Goal: Task Accomplishment & Management: Use online tool/utility

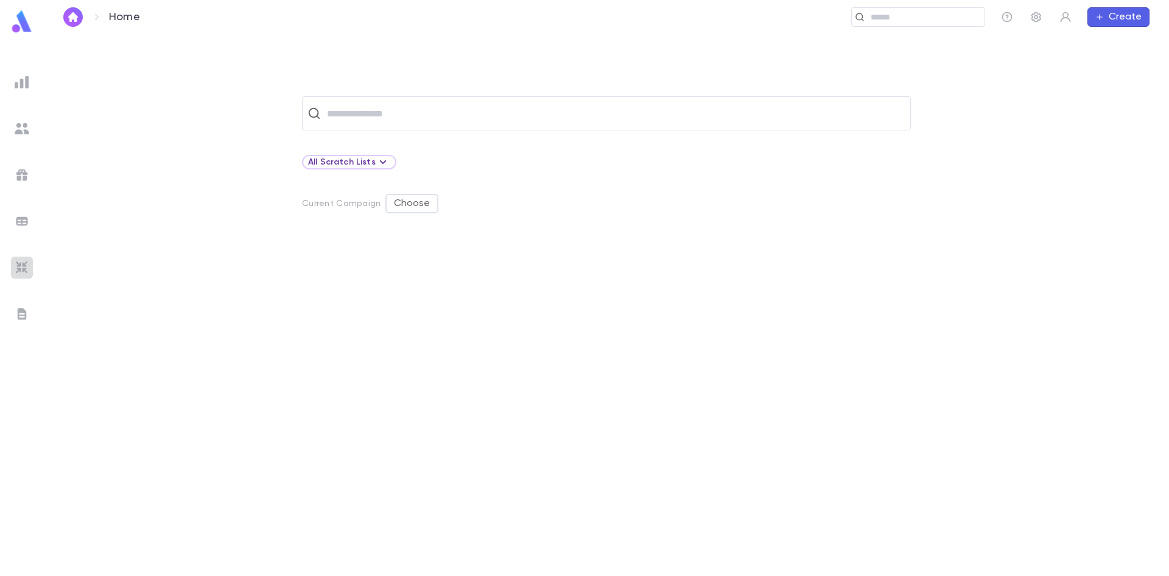
click at [27, 267] on img at bounding box center [22, 267] width 15 height 15
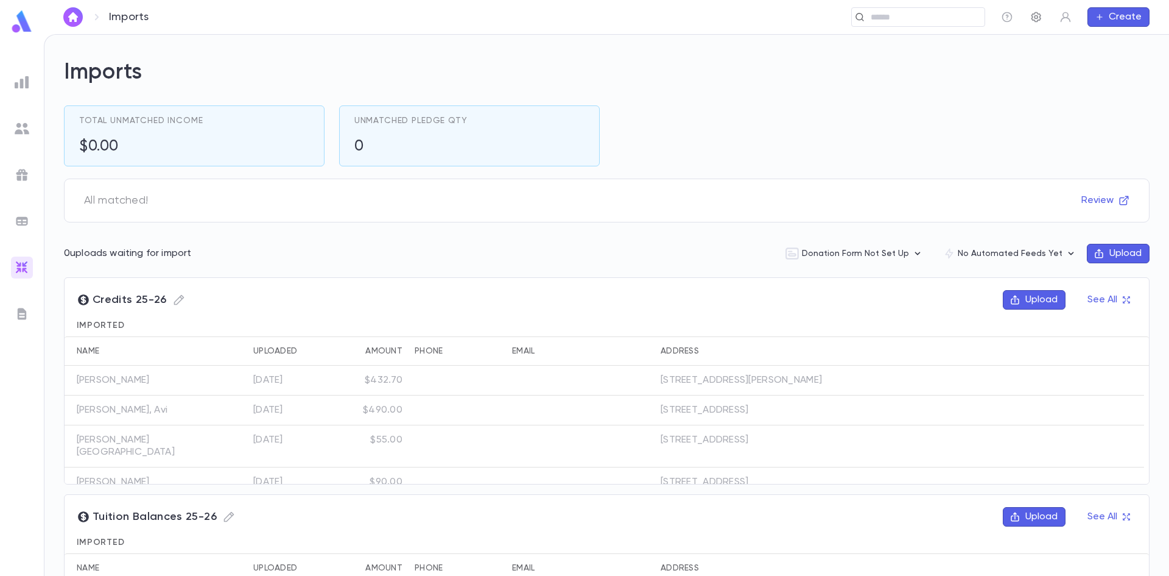
click at [1034, 12] on icon "button" at bounding box center [1036, 17] width 12 height 12
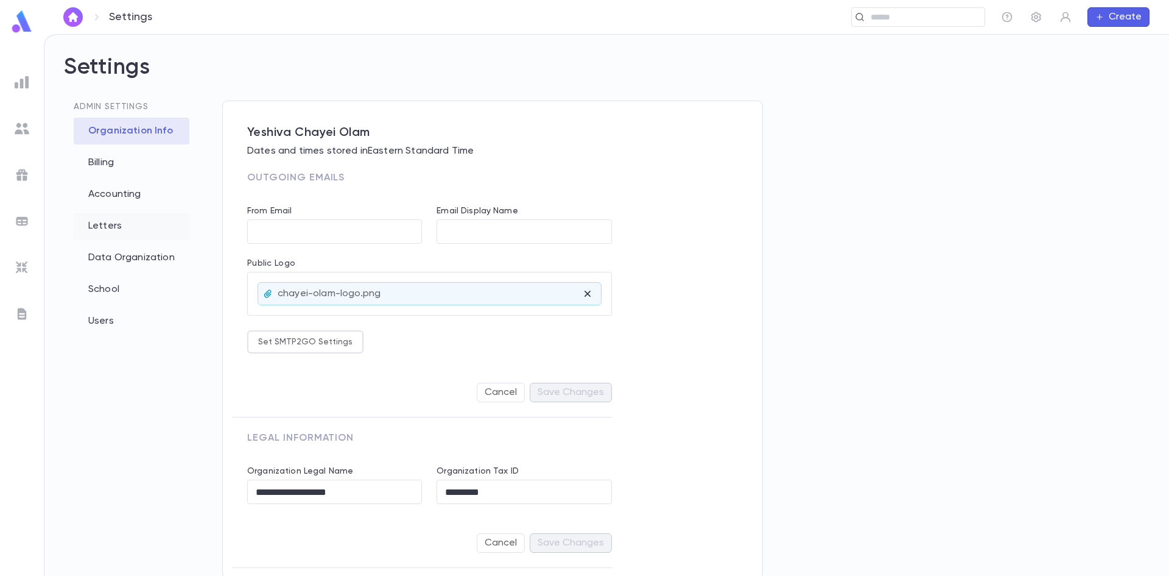
click at [106, 221] on div "Letters" at bounding box center [132, 226] width 116 height 27
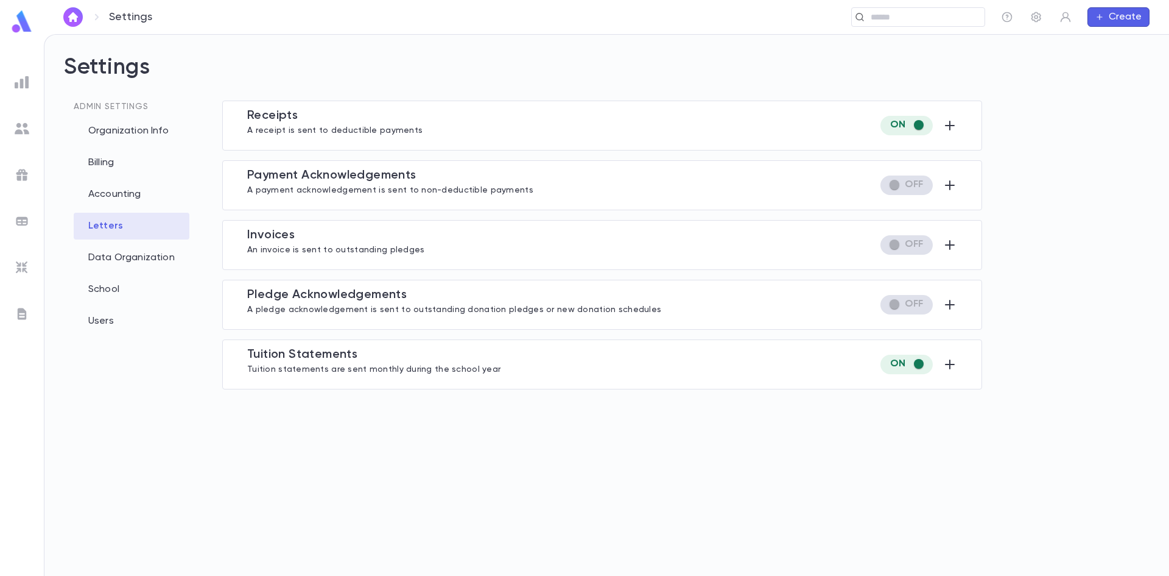
click at [417, 372] on p "Tuition statements are sent monthly during the school year" at bounding box center [373, 368] width 253 height 12
click at [948, 365] on icon "button" at bounding box center [950, 364] width 15 height 15
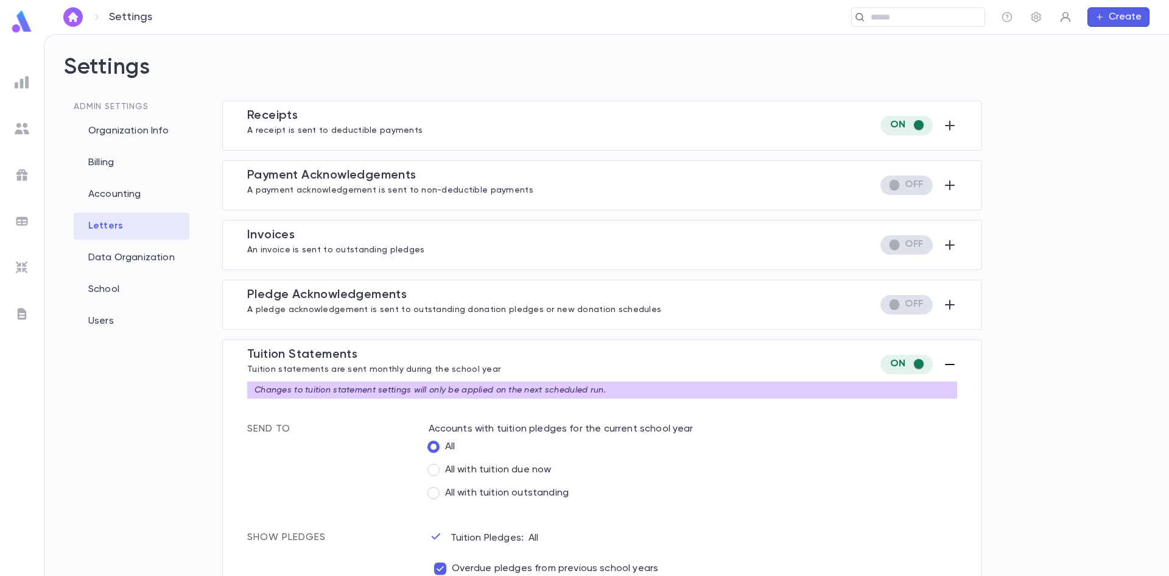
click at [1069, 17] on icon "button" at bounding box center [1066, 17] width 12 height 12
click at [1081, 102] on div at bounding box center [584, 288] width 1169 height 576
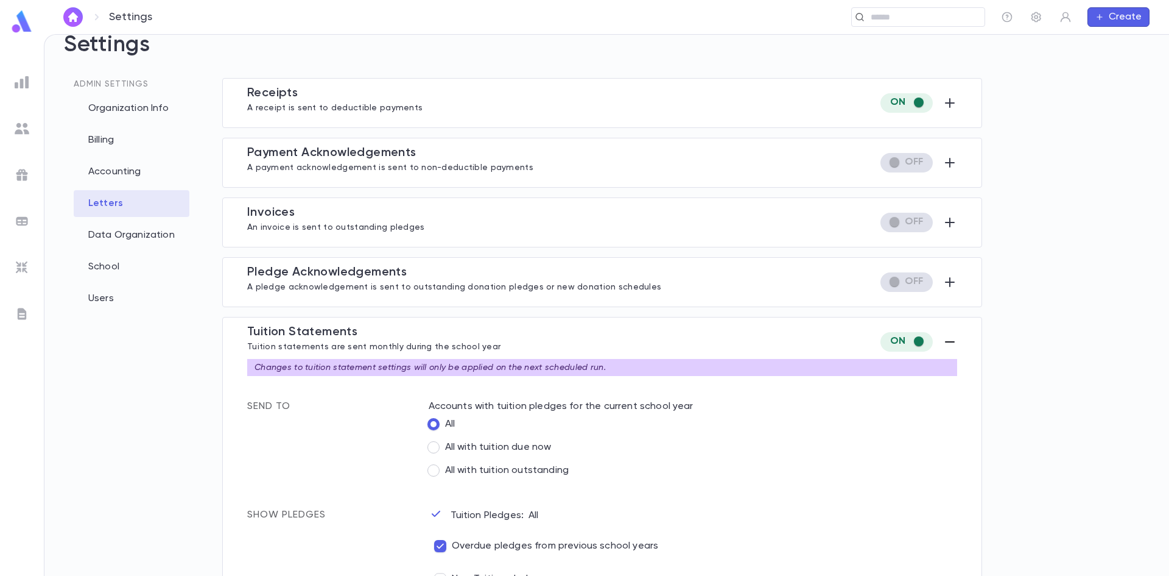
scroll to position [22, 0]
click at [111, 205] on div "Letters" at bounding box center [132, 204] width 116 height 27
click at [957, 18] on input "text" at bounding box center [923, 18] width 113 height 12
type input "****"
click at [167, 21] on div "Settings ​ Create" at bounding box center [606, 17] width 1125 height 34
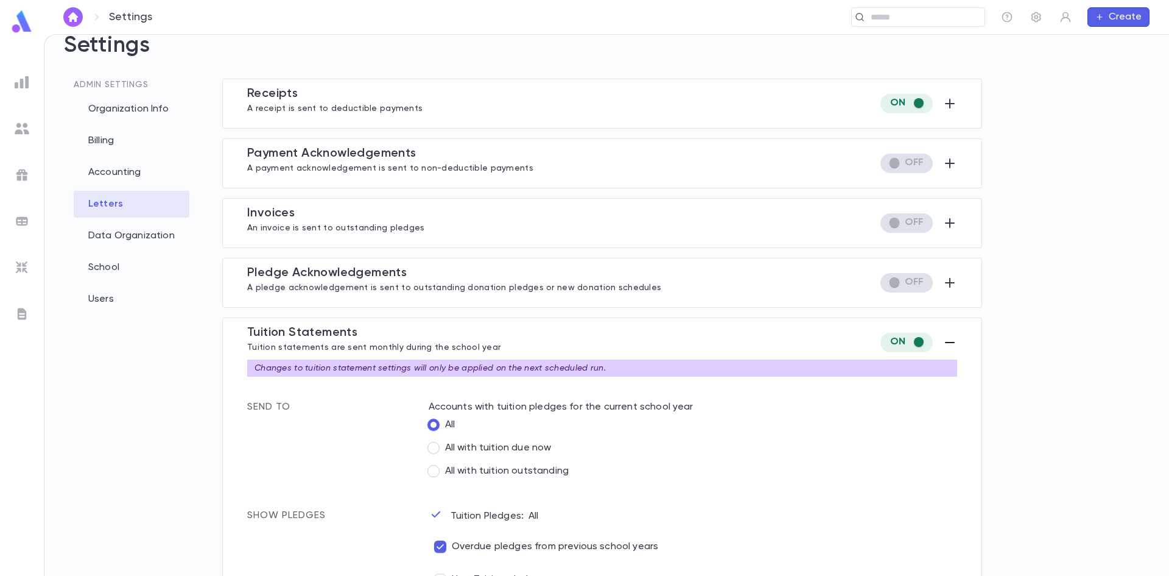
click at [16, 82] on img at bounding box center [22, 82] width 15 height 15
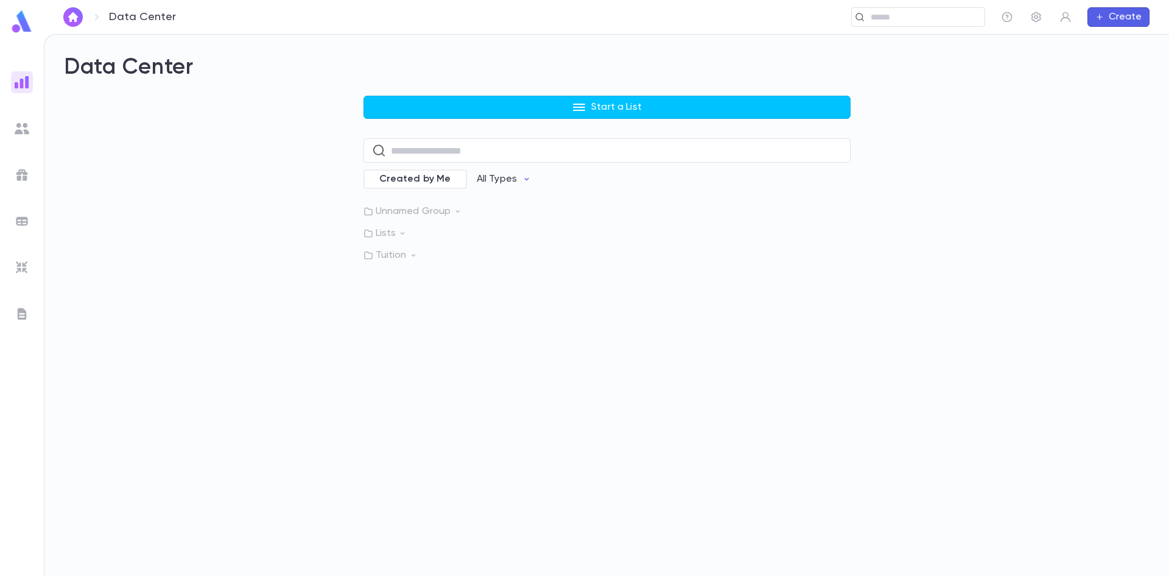
click at [19, 130] on img at bounding box center [22, 128] width 15 height 15
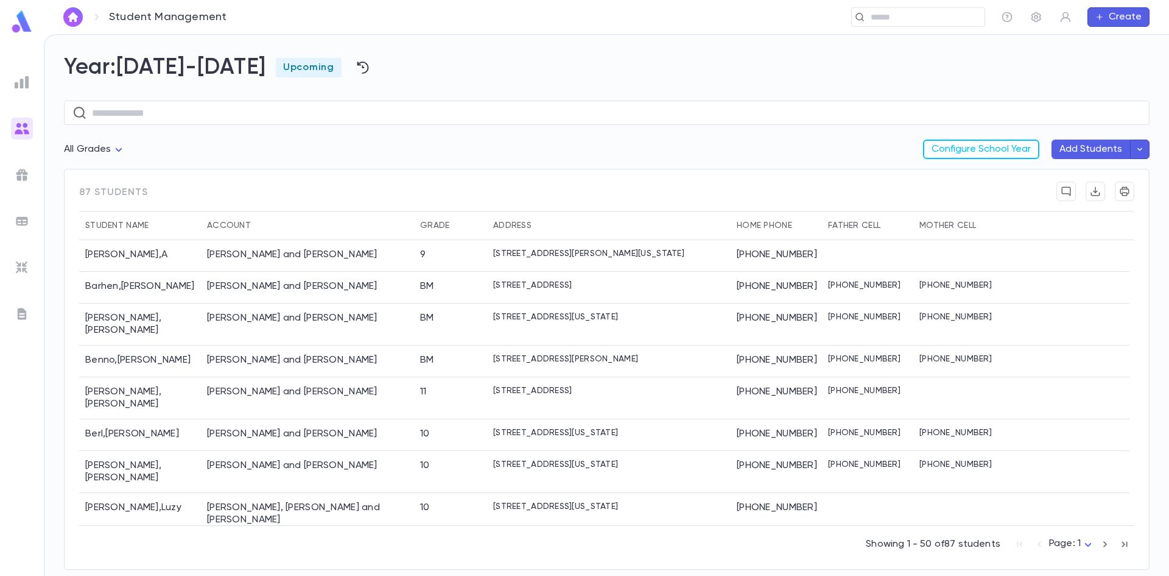
click at [21, 174] on img at bounding box center [22, 174] width 15 height 15
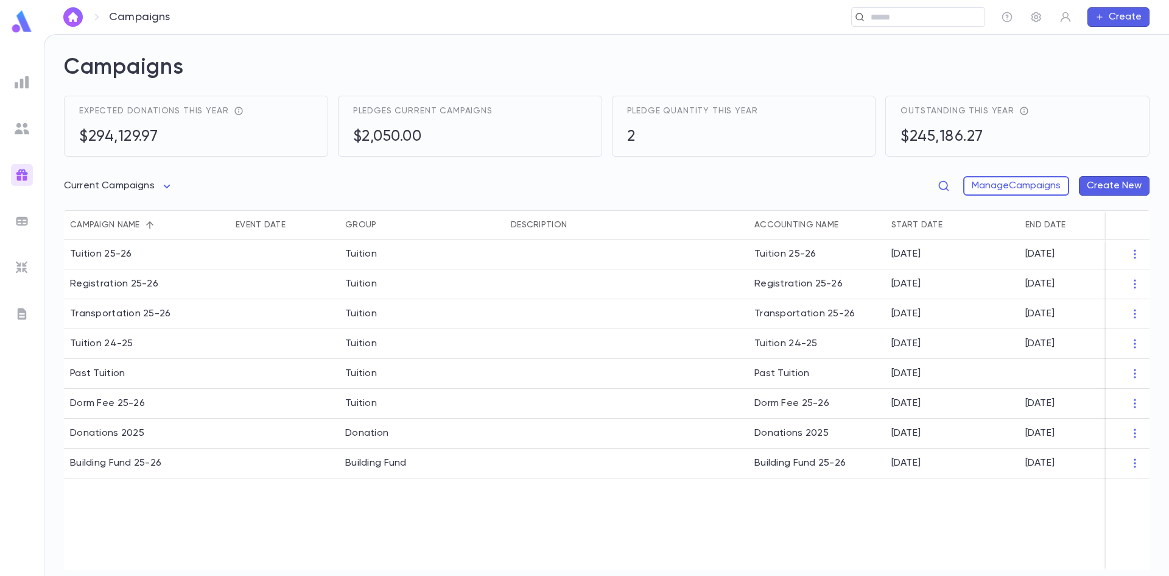
click at [20, 220] on img at bounding box center [22, 221] width 15 height 15
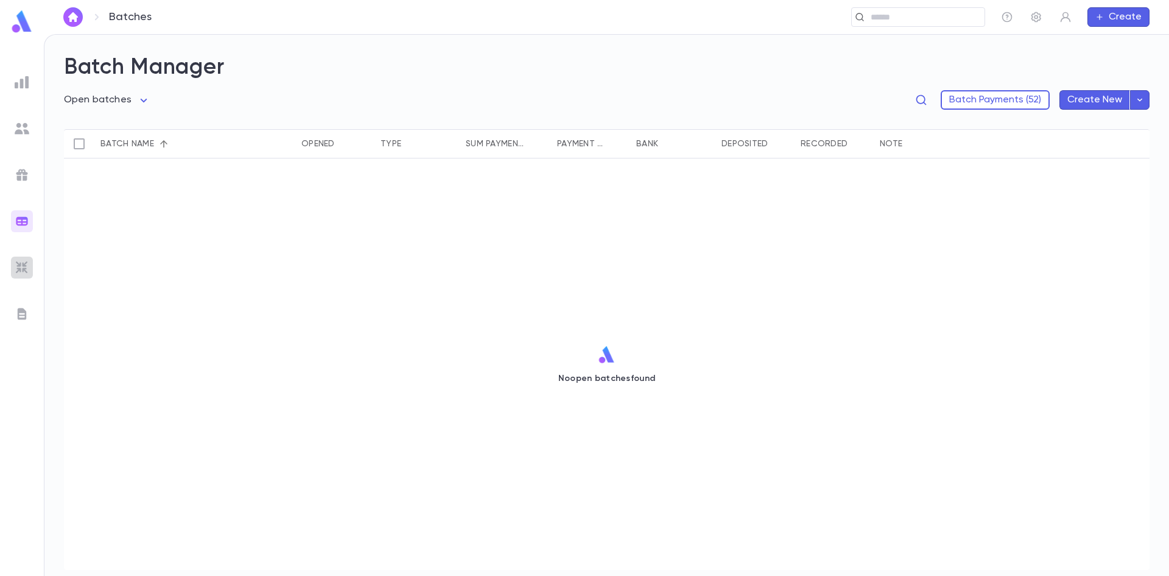
click at [20, 263] on img at bounding box center [22, 267] width 15 height 15
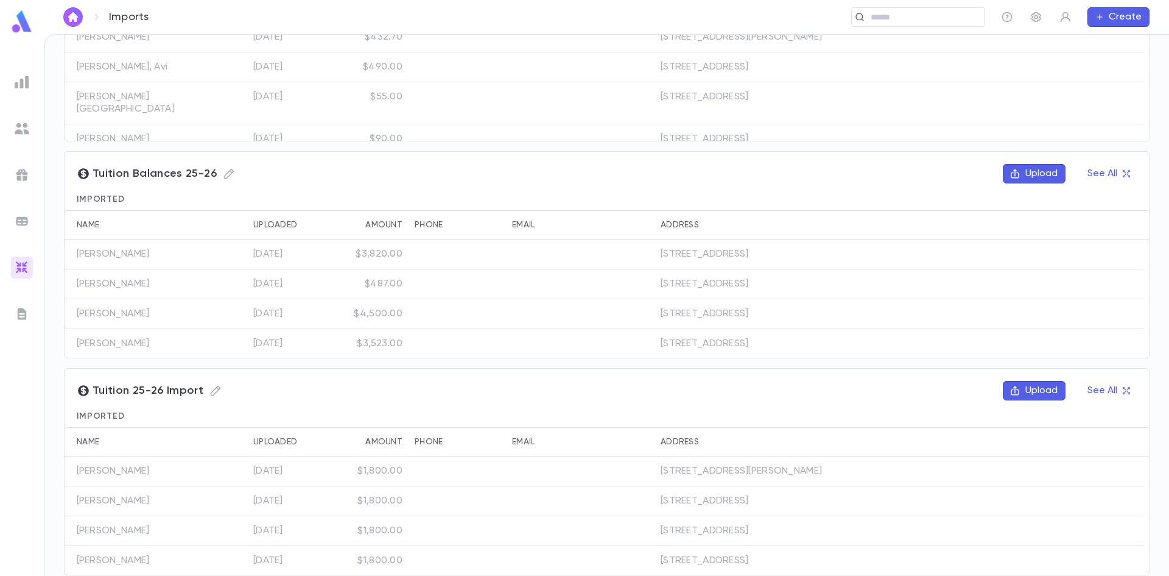
scroll to position [357, 0]
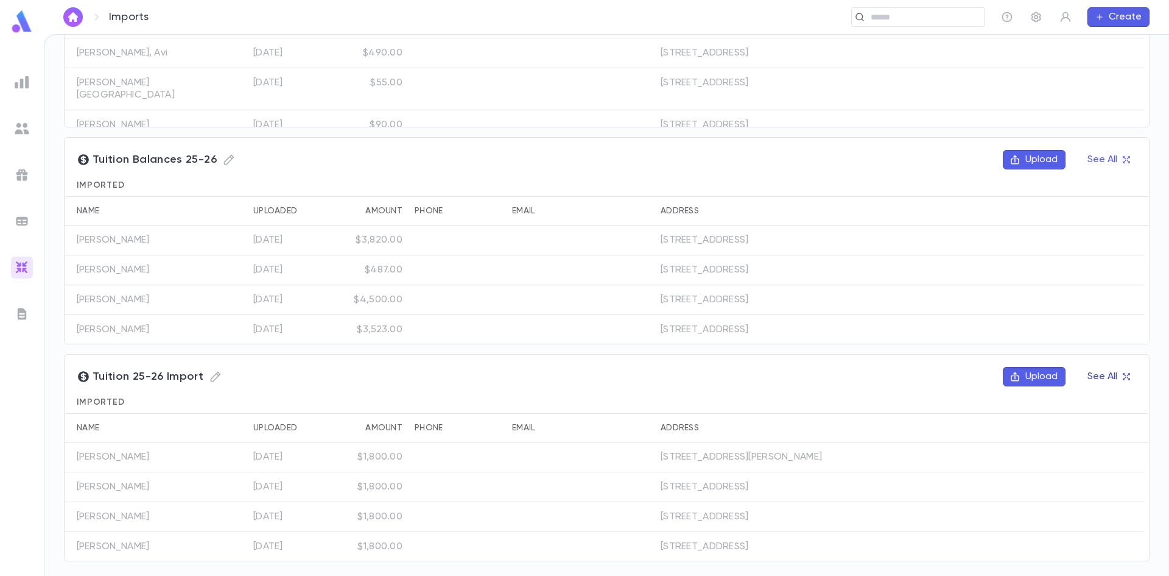
click at [1122, 376] on icon "button" at bounding box center [1126, 376] width 9 height 9
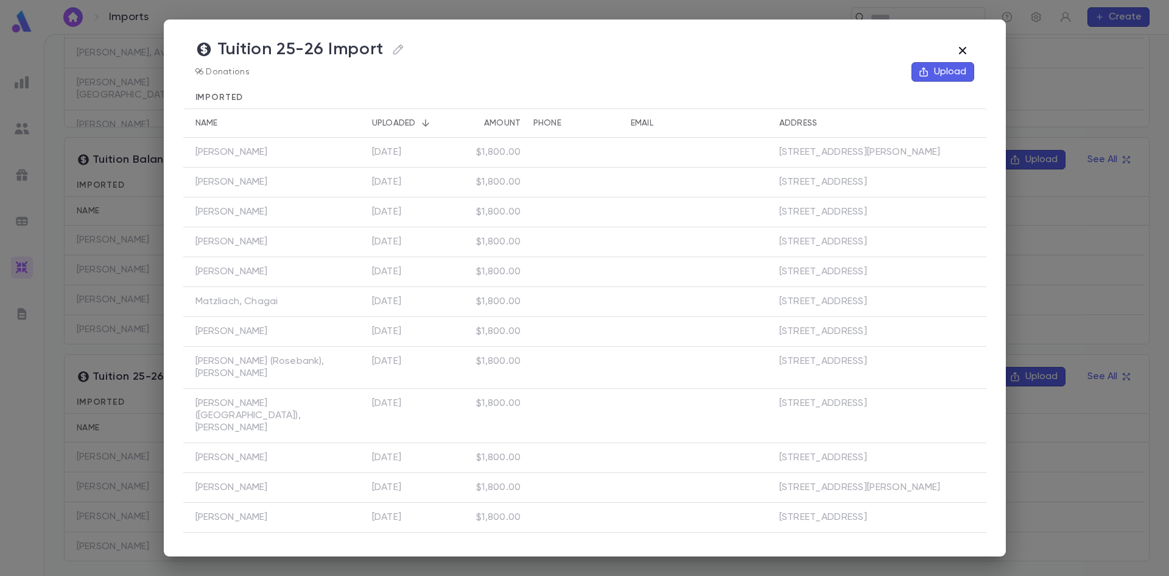
click at [962, 46] on icon "button" at bounding box center [963, 50] width 15 height 15
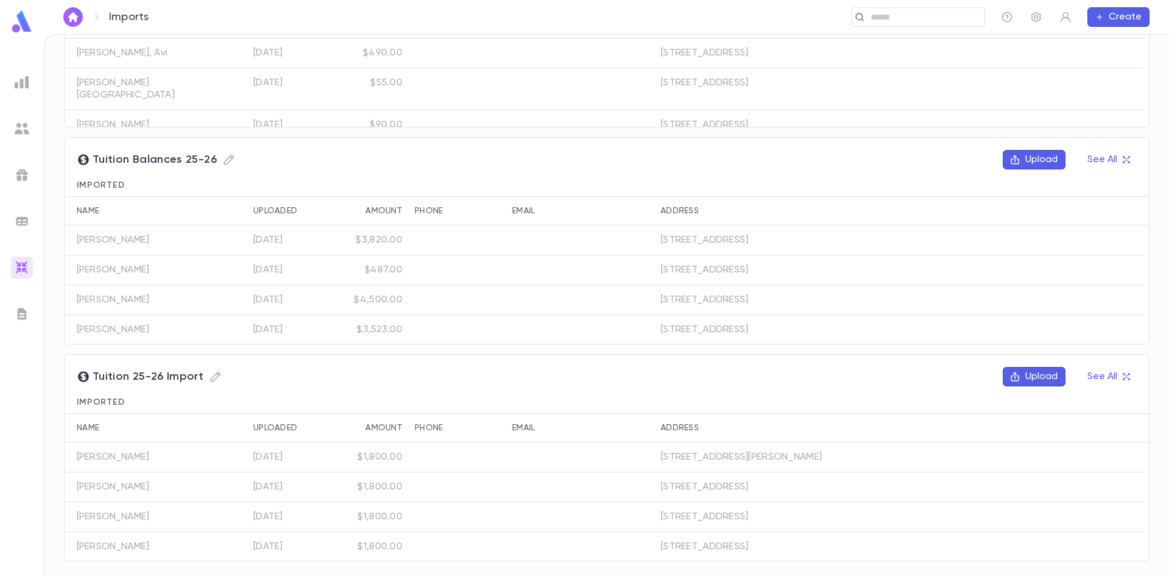
click at [22, 311] on img at bounding box center [22, 313] width 15 height 15
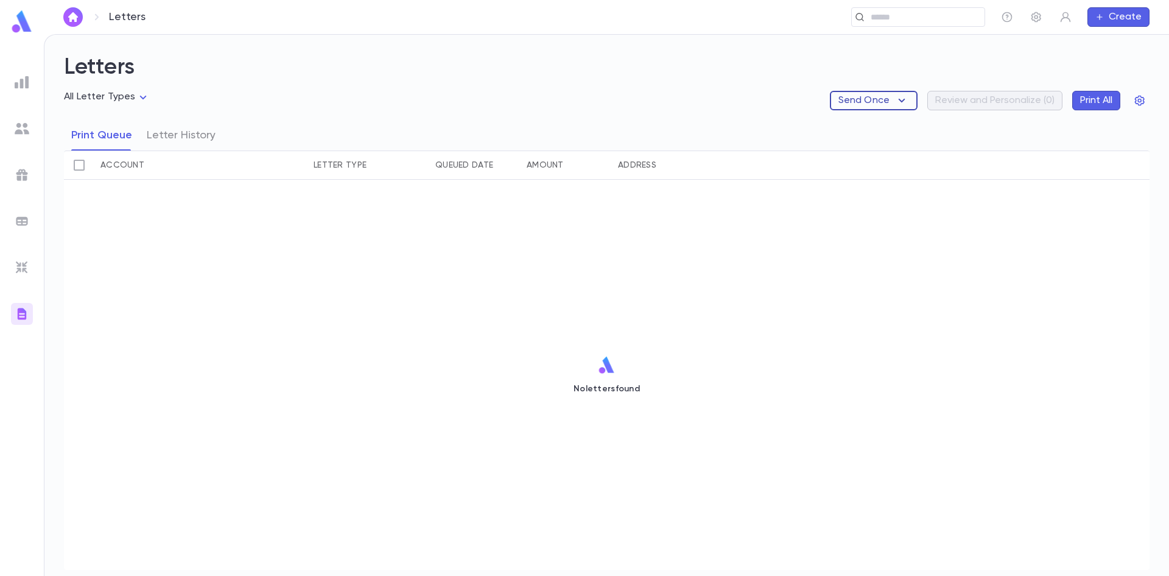
click at [895, 100] on icon "button" at bounding box center [902, 100] width 15 height 15
click at [884, 128] on li "Tuition Statements" at bounding box center [891, 123] width 114 height 19
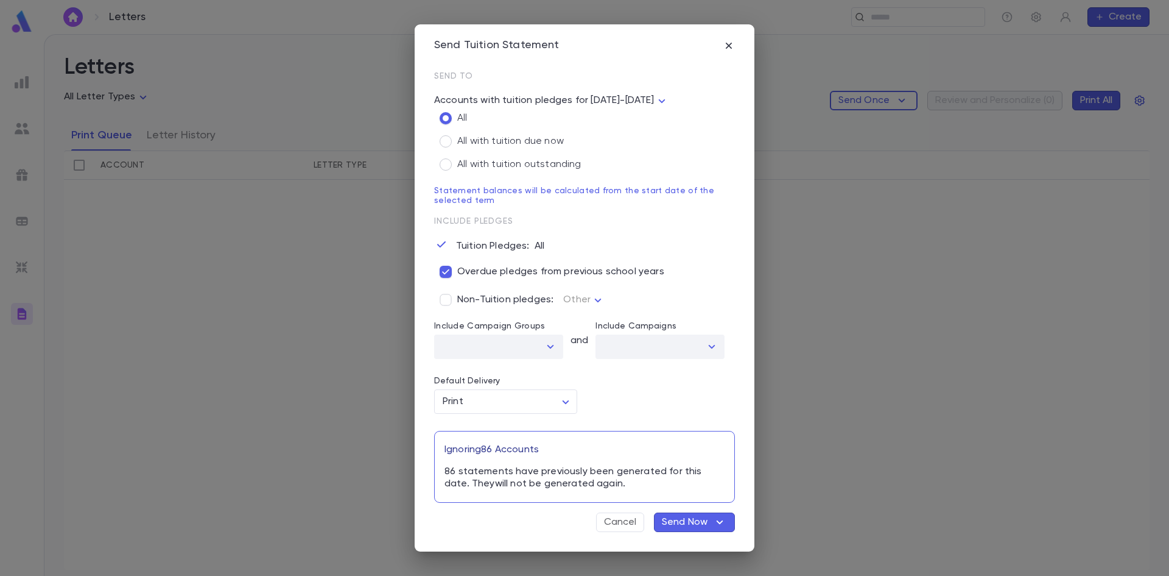
click at [695, 526] on p "Send Now" at bounding box center [685, 522] width 46 height 12
click at [695, 530] on li "Send Now" at bounding box center [703, 532] width 92 height 19
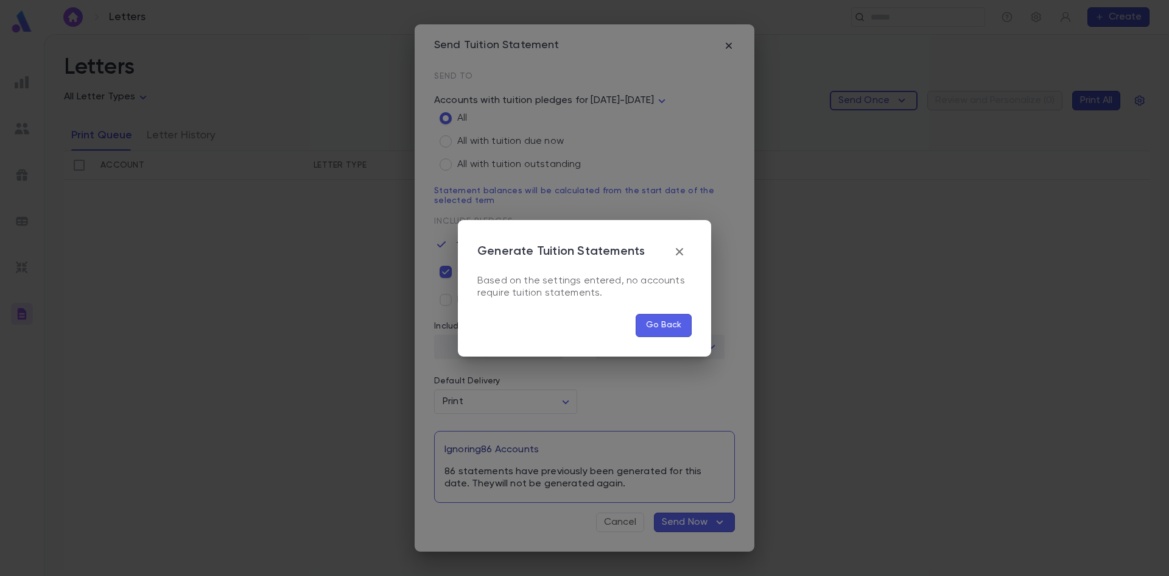
click at [670, 330] on button "Go Back" at bounding box center [664, 325] width 56 height 23
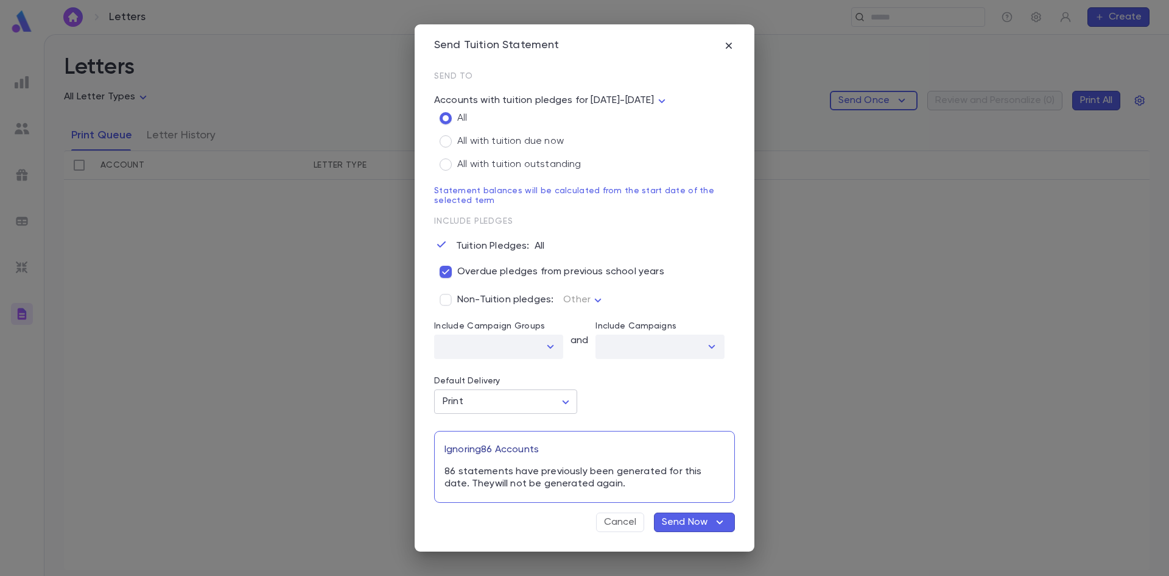
click at [553, 395] on body "Letters ​ Create Letters All Letter Types Send Once Review and Personalize ( 0 …" at bounding box center [584, 304] width 1169 height 541
click at [535, 429] on span "Email" at bounding box center [508, 427] width 122 height 12
click at [561, 401] on body "Letters ​ Create Letters All Letter Types Send Once Review and Personalize ( 0 …" at bounding box center [584, 304] width 1169 height 541
click at [561, 401] on div at bounding box center [584, 288] width 1169 height 576
click at [569, 405] on body "Letters ​ Create Letters All Letter Types Send Once Review and Personalize ( 0 …" at bounding box center [584, 304] width 1169 height 541
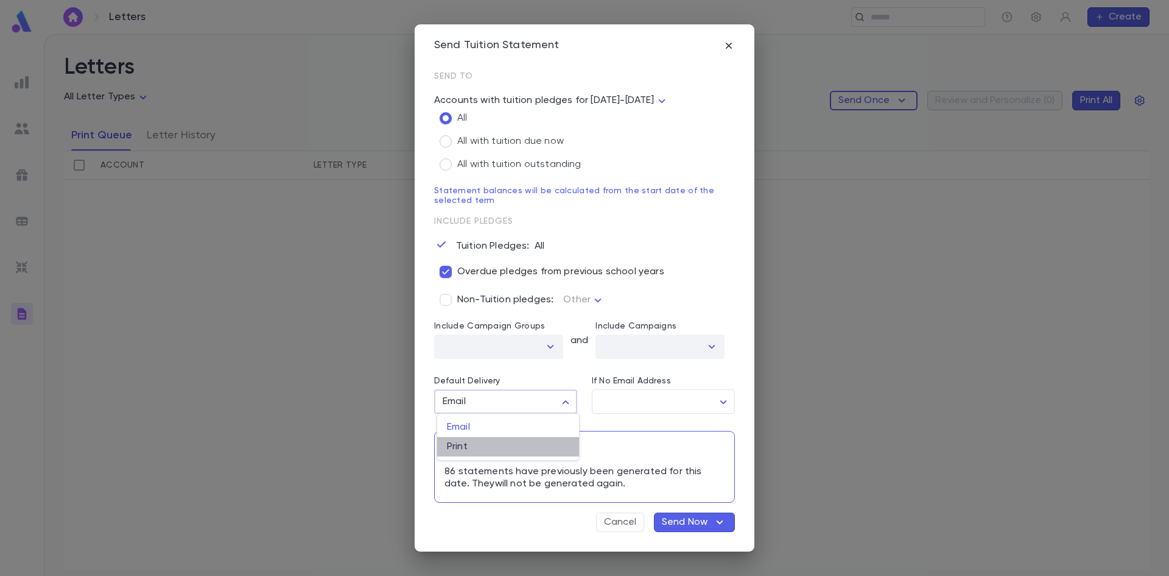
click at [539, 454] on li "Print" at bounding box center [508, 446] width 142 height 19
type input "*****"
click at [662, 521] on p "Send Now" at bounding box center [685, 522] width 46 height 12
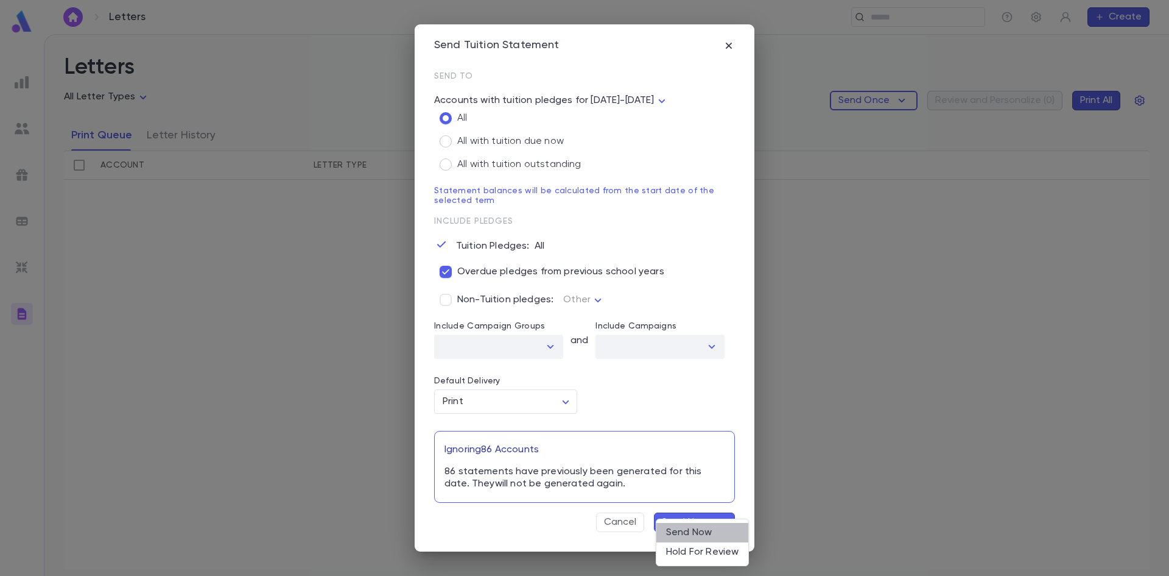
click at [691, 535] on li "Send Now" at bounding box center [703, 532] width 92 height 19
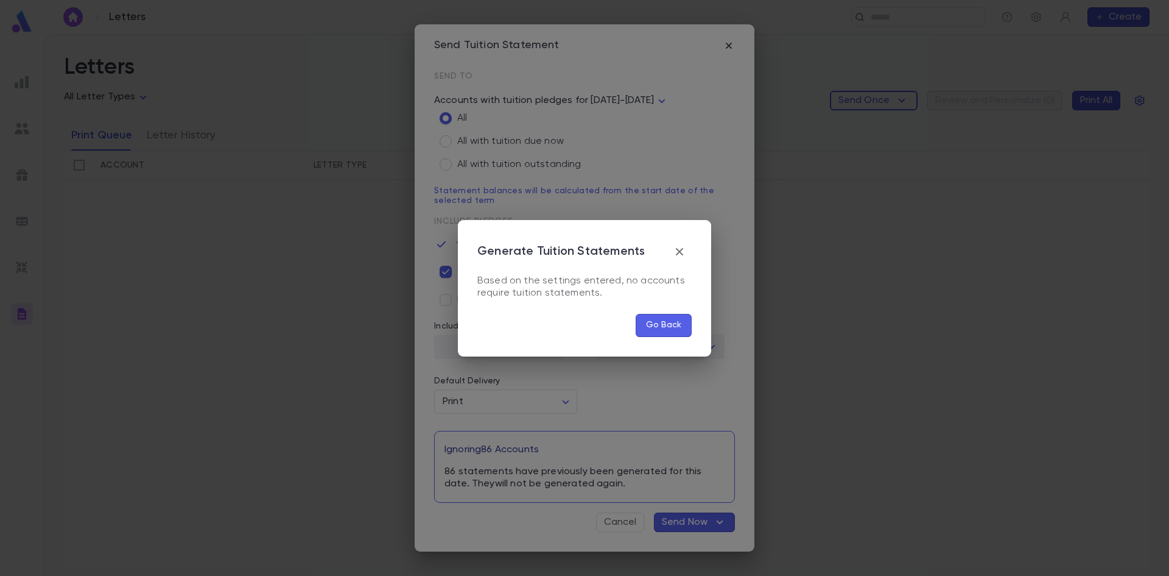
click at [660, 331] on button "Go Back" at bounding box center [664, 325] width 56 height 23
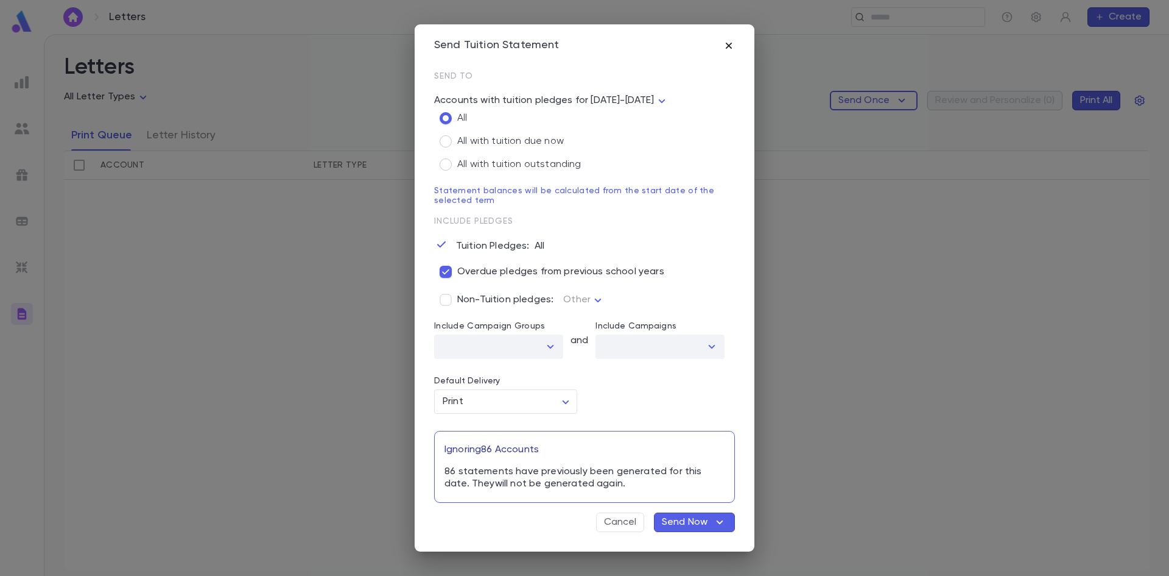
click at [727, 45] on icon "button" at bounding box center [729, 46] width 12 height 12
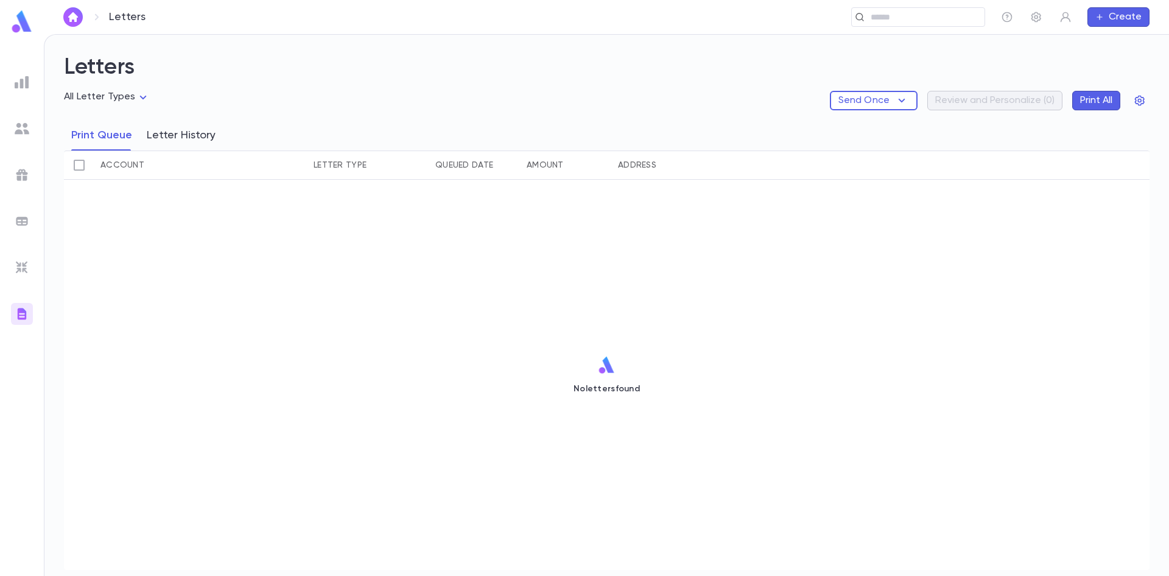
click at [192, 133] on button "Letter History" at bounding box center [181, 135] width 69 height 30
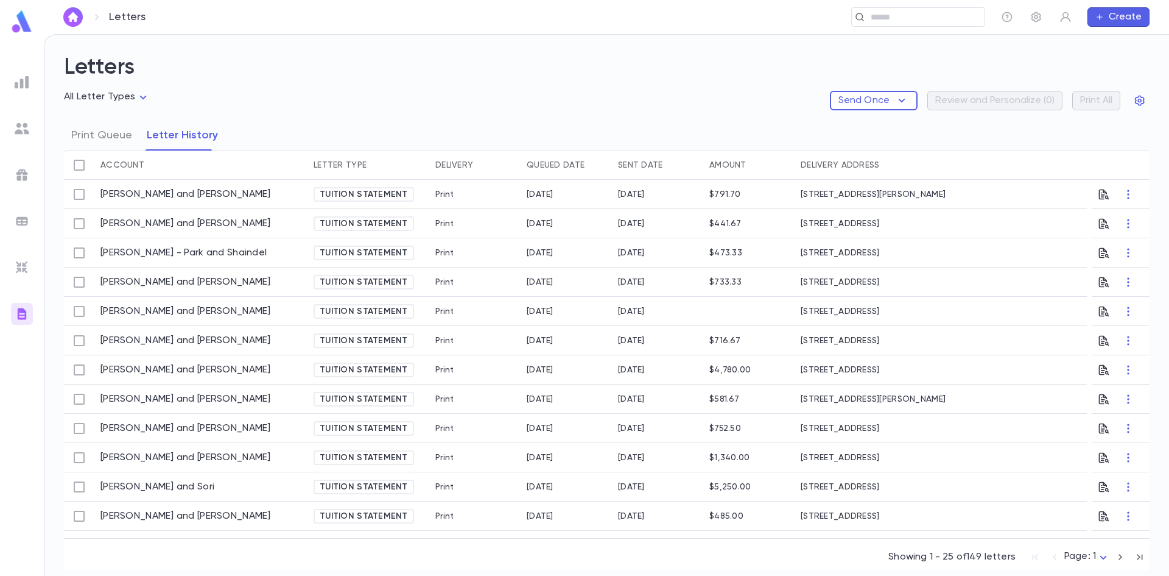
click at [1088, 107] on div "Send Once Review and Personalize ( 0 ) Print All" at bounding box center [990, 100] width 320 height 19
click at [1140, 99] on icon "button" at bounding box center [1140, 101] width 10 height 10
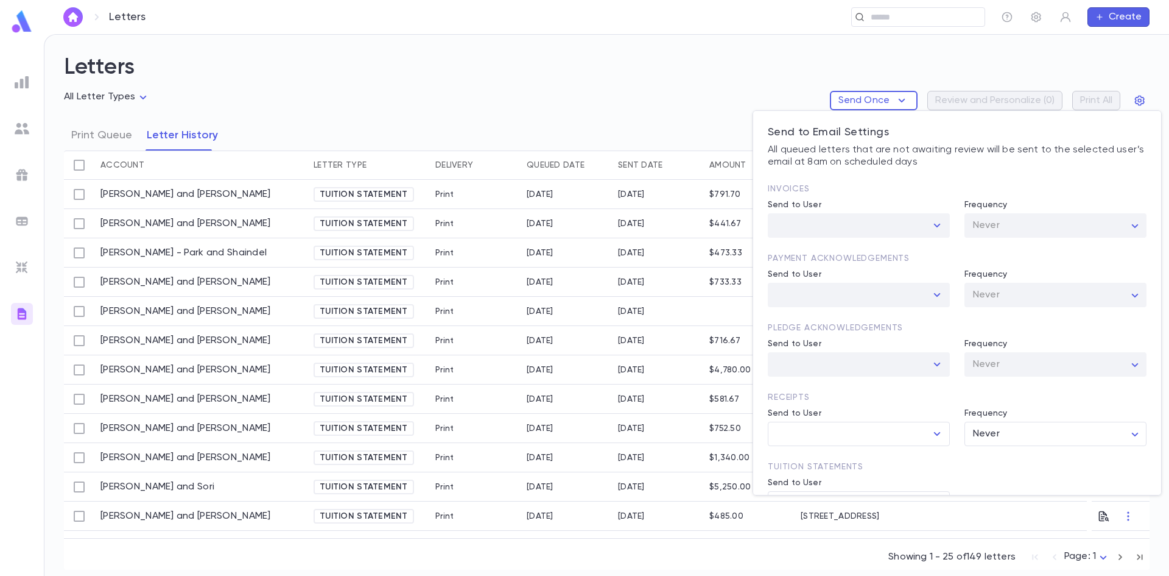
click at [875, 104] on div at bounding box center [584, 288] width 1169 height 576
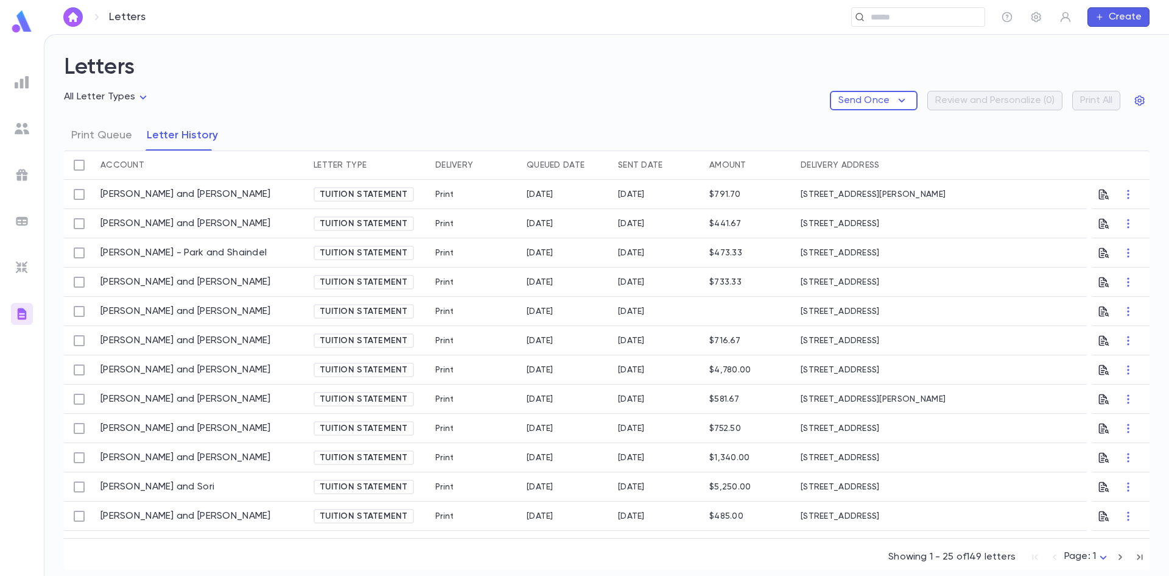
click at [875, 104] on p "Send Once" at bounding box center [864, 100] width 51 height 12
click at [871, 128] on li "Tuition Statements" at bounding box center [891, 123] width 114 height 19
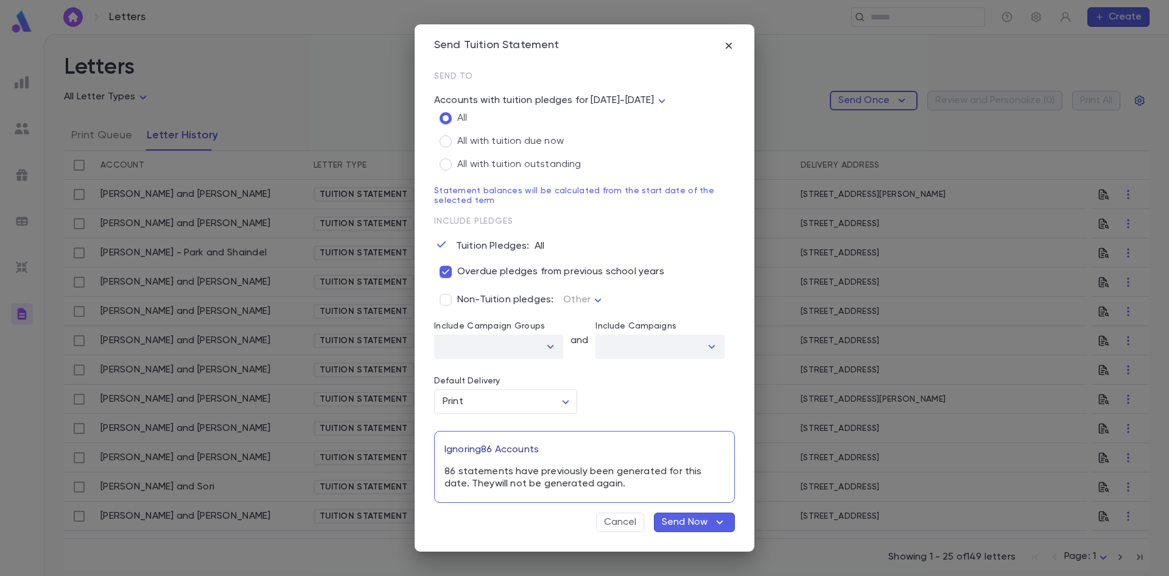
click at [685, 521] on p "Send Now" at bounding box center [685, 522] width 46 height 12
click at [692, 527] on li "Send Now" at bounding box center [703, 532] width 92 height 19
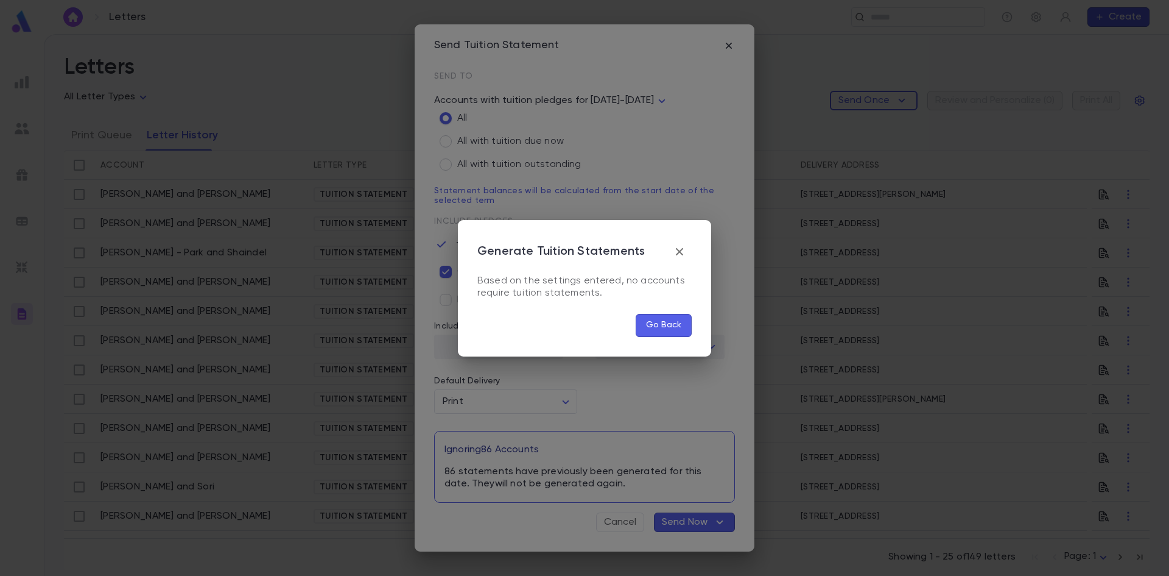
click at [664, 330] on button "Go Back" at bounding box center [664, 325] width 56 height 23
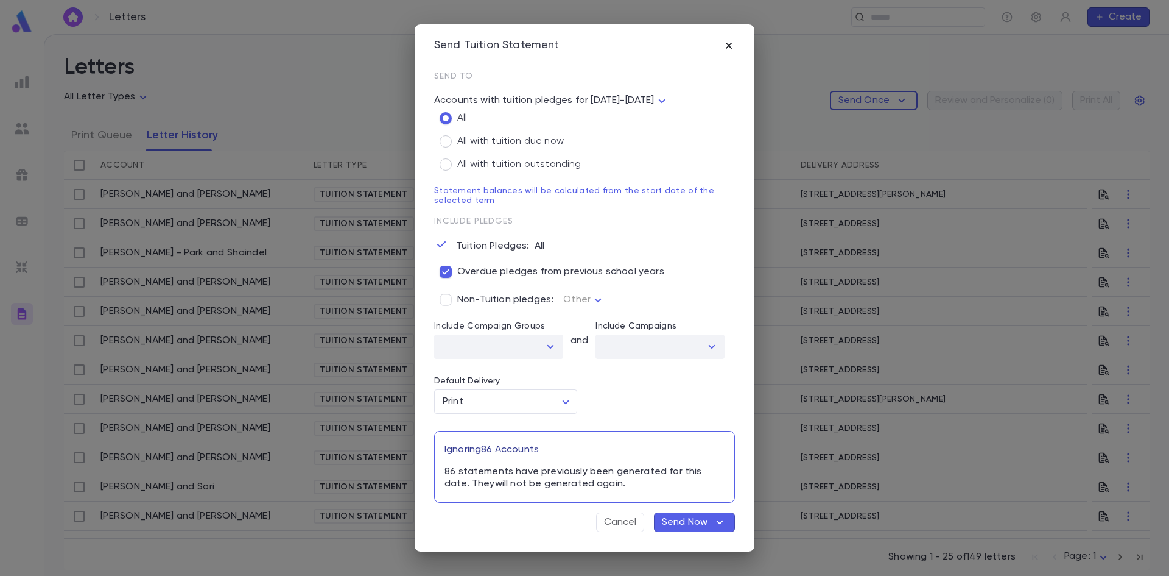
click at [725, 46] on icon "button" at bounding box center [729, 46] width 12 height 12
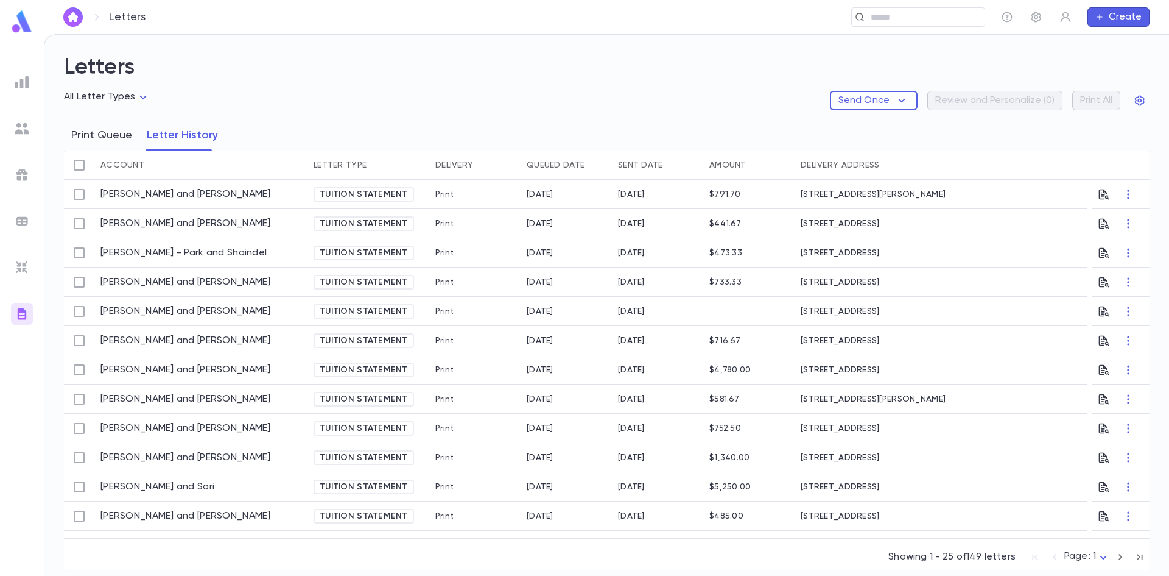
click at [104, 135] on button "Print Queue" at bounding box center [101, 135] width 61 height 30
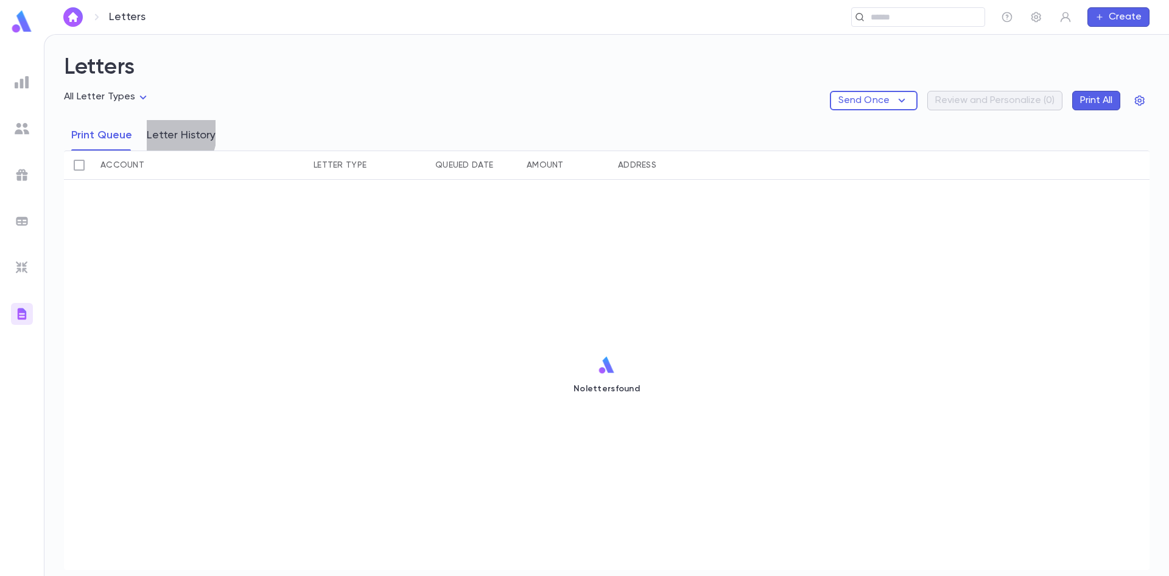
click at [150, 130] on button "Letter History" at bounding box center [181, 135] width 69 height 30
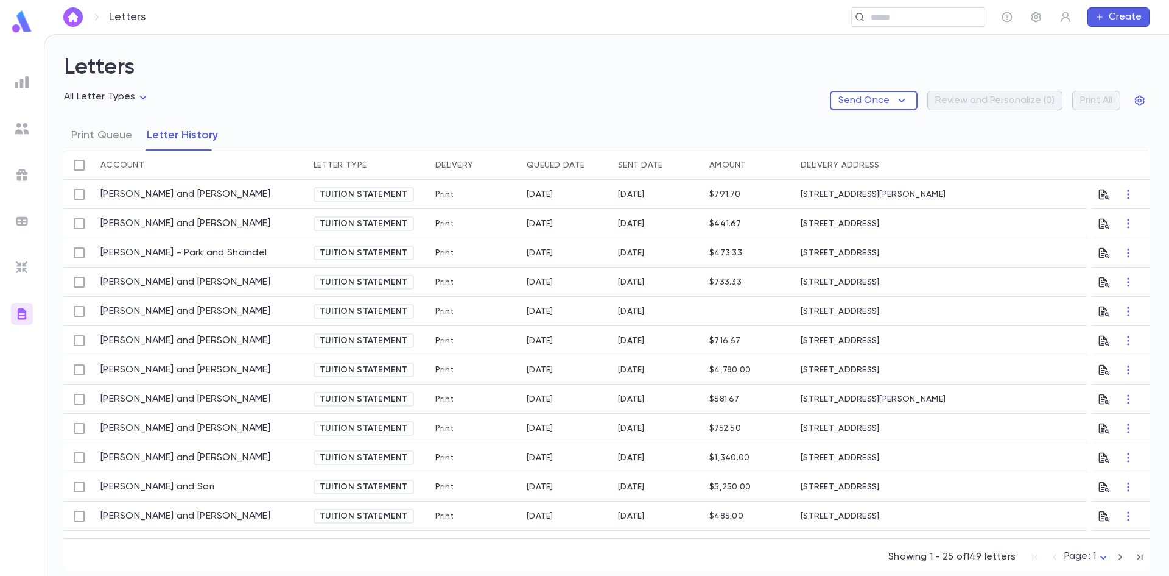
click at [385, 196] on span "Tuition Statement" at bounding box center [364, 194] width 98 height 10
